Goal: Task Accomplishment & Management: Manage account settings

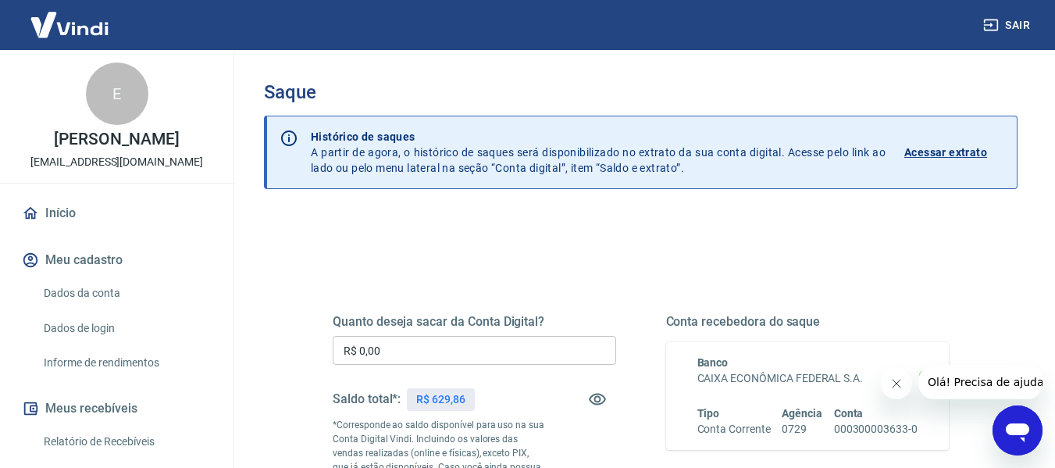
click at [434, 354] on input "R$ 0,00" at bounding box center [475, 350] width 284 height 29
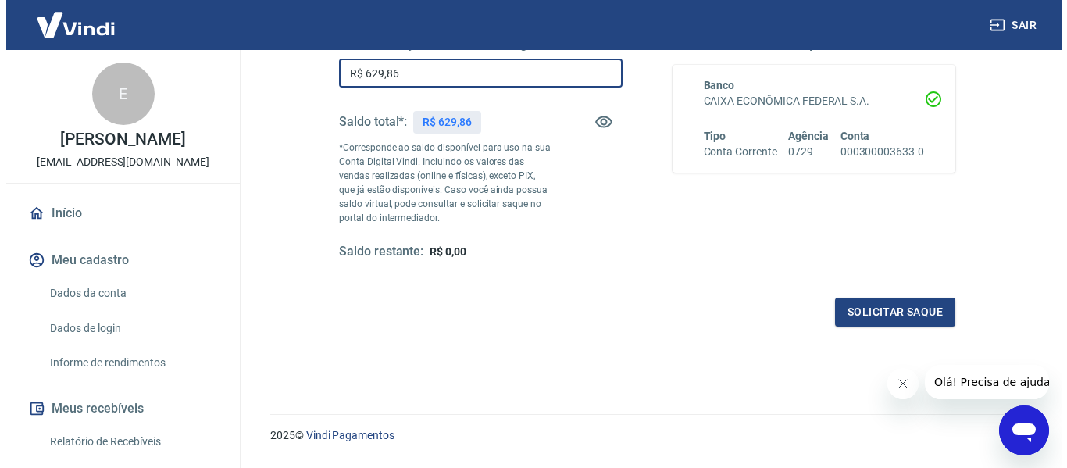
scroll to position [319, 0]
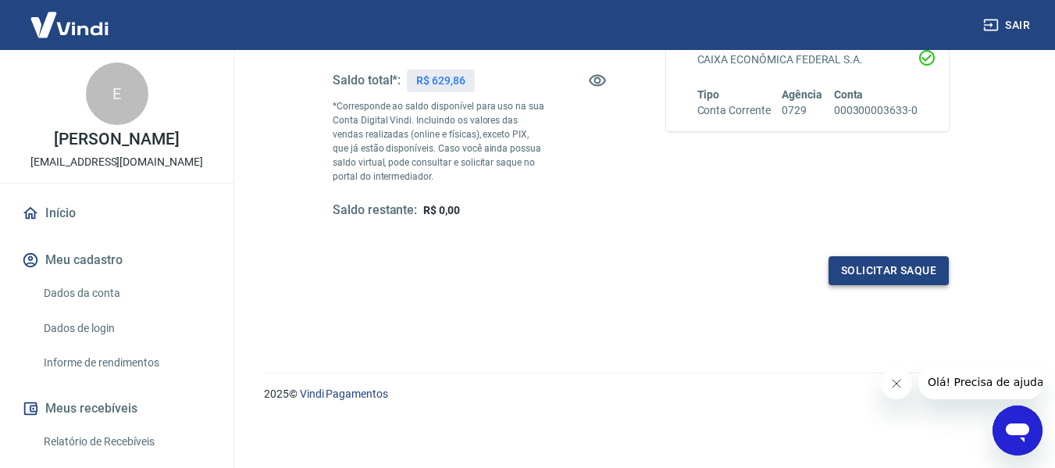
type input "R$ 629,86"
click at [895, 259] on button "Solicitar saque" at bounding box center [889, 270] width 120 height 29
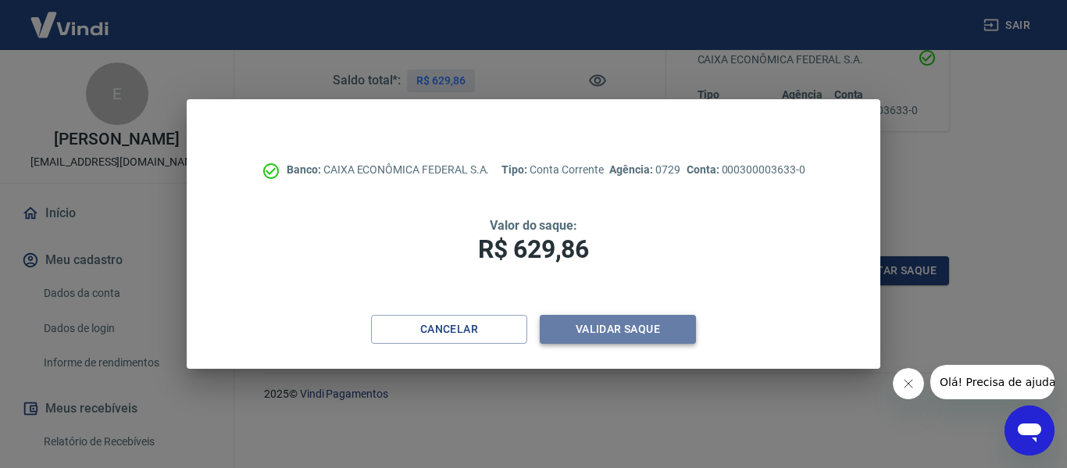
click at [641, 319] on button "Validar saque" at bounding box center [618, 329] width 156 height 29
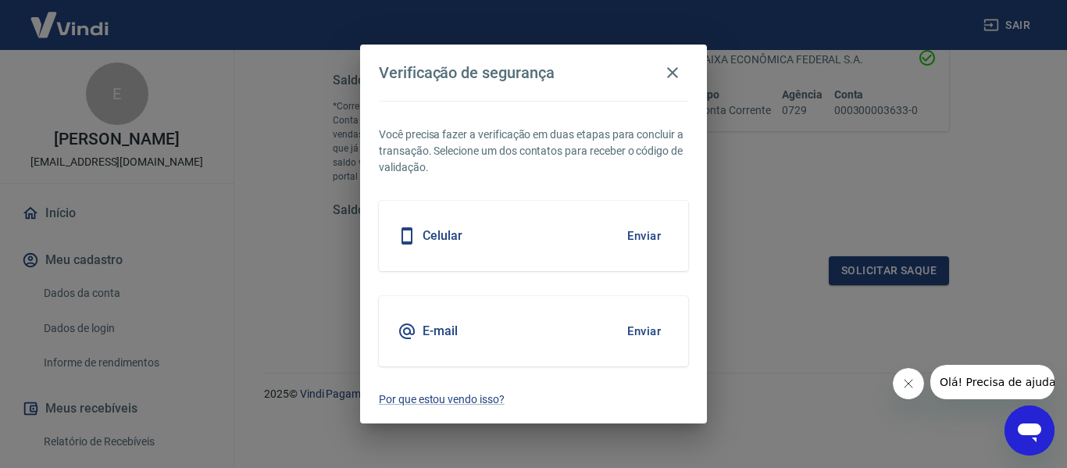
click at [644, 235] on button "Enviar" at bounding box center [644, 236] width 51 height 33
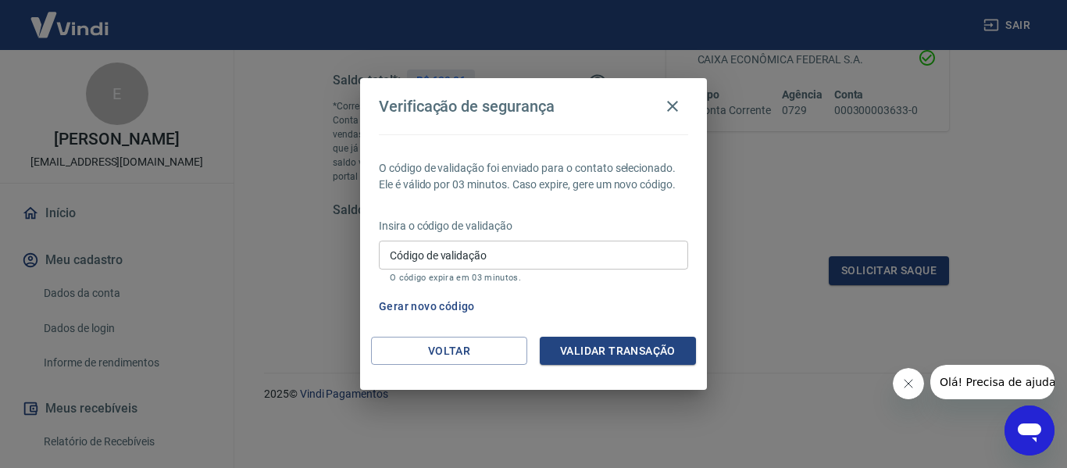
click at [430, 248] on input "Código de validação" at bounding box center [533, 255] width 309 height 29
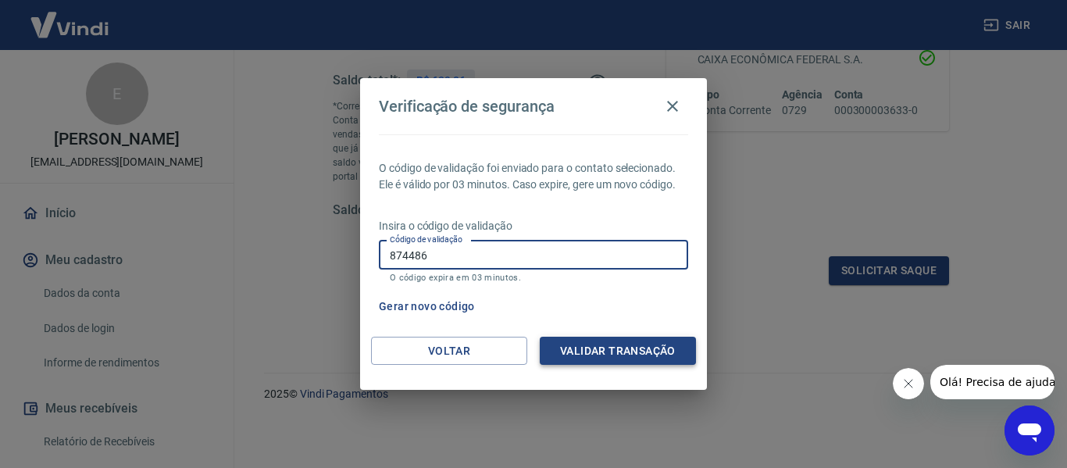
type input "874486"
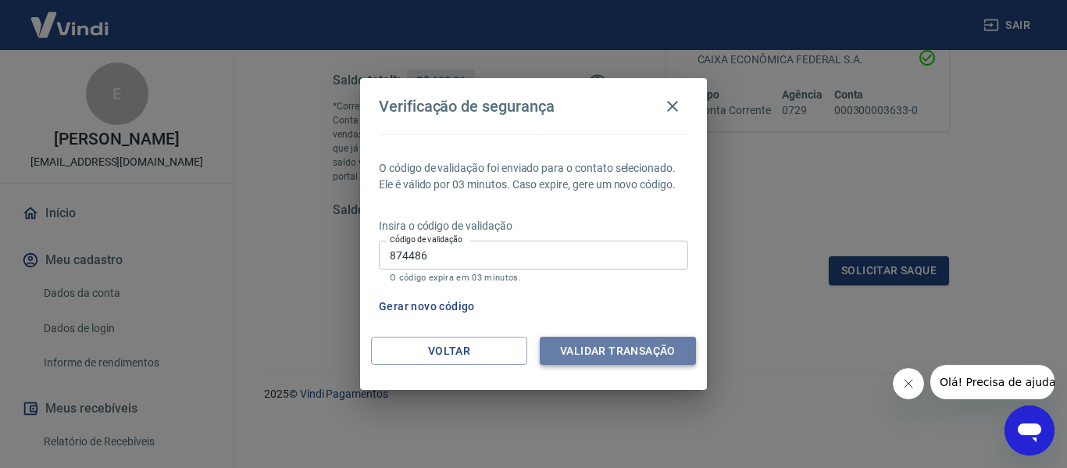
click at [635, 356] on button "Validar transação" at bounding box center [618, 351] width 156 height 29
